Goal: Find contact information: Find contact information

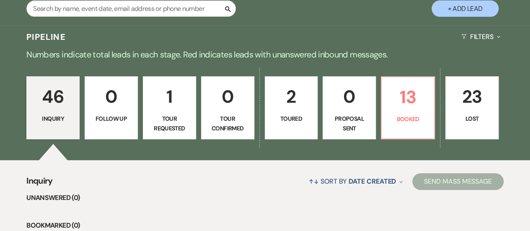
scroll to position [201, 0]
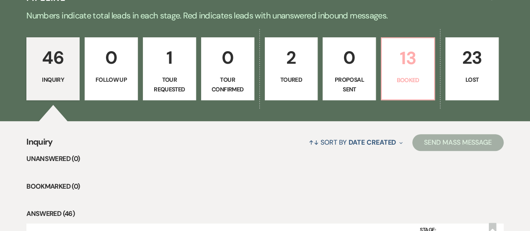
click at [415, 63] on p "13" at bounding box center [408, 58] width 42 height 28
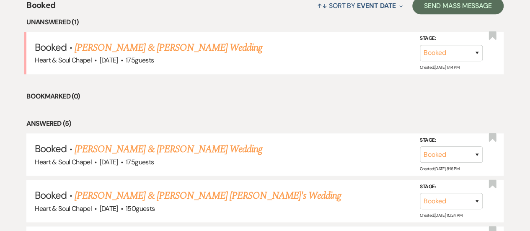
scroll to position [338, 0]
click at [162, 151] on link "[PERSON_NAME] & [PERSON_NAME] Wedding" at bounding box center [169, 148] width 188 height 15
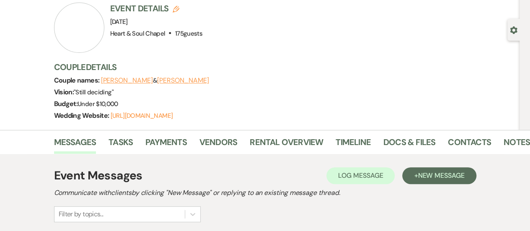
scroll to position [46, 0]
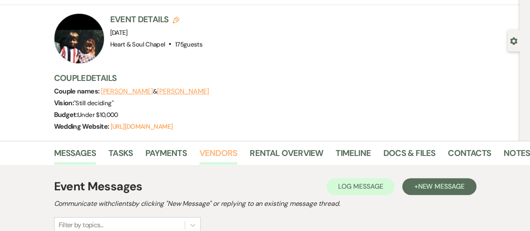
click at [216, 154] on link "Vendors" at bounding box center [219, 155] width 38 height 18
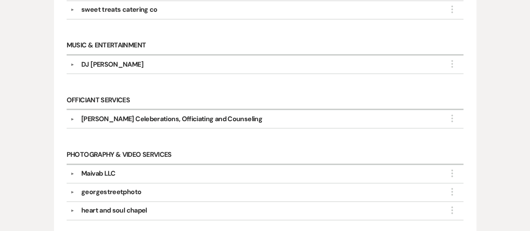
scroll to position [587, 0]
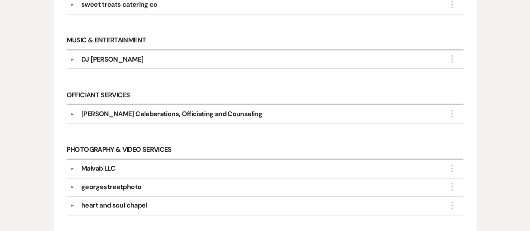
click at [114, 109] on div "[PERSON_NAME] Celeberations, Officiating and Counseling" at bounding box center [171, 114] width 181 height 10
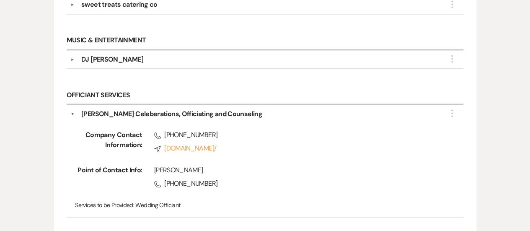
drag, startPoint x: 197, startPoint y: 165, endPoint x: 155, endPoint y: 164, distance: 42.8
click at [155, 165] on div "[PERSON_NAME]" at bounding box center [297, 170] width 286 height 10
copy div "[PERSON_NAME]"
drag, startPoint x: 221, startPoint y: 130, endPoint x: 164, endPoint y: 132, distance: 56.2
click at [164, 132] on span "Phone [PHONE_NUMBER]" at bounding box center [297, 135] width 286 height 10
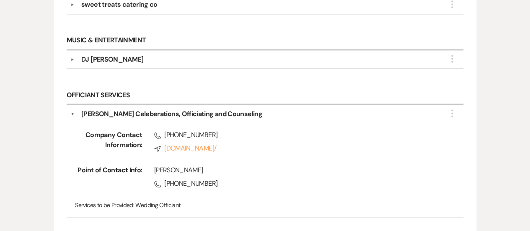
copy span "[PHONE_NUMBER]"
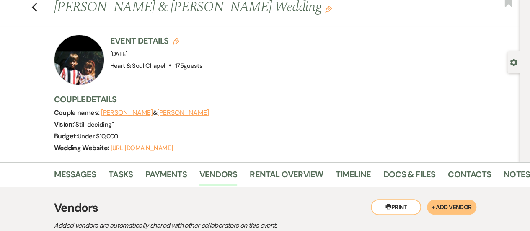
scroll to position [0, 0]
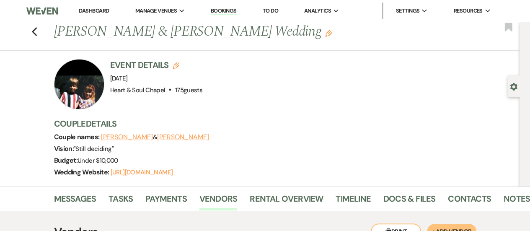
click at [499, 200] on li "Contacts" at bounding box center [476, 200] width 56 height 20
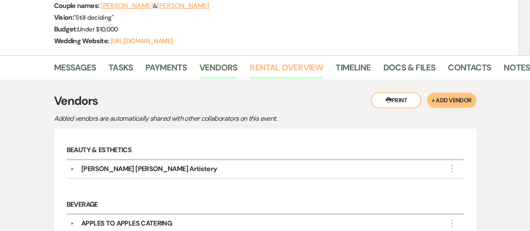
scroll to position [131, 0]
click at [510, 67] on link "Notes" at bounding box center [517, 70] width 26 height 18
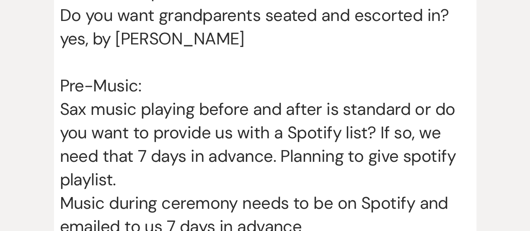
scroll to position [2890, 0]
